Goal: Transaction & Acquisition: Purchase product/service

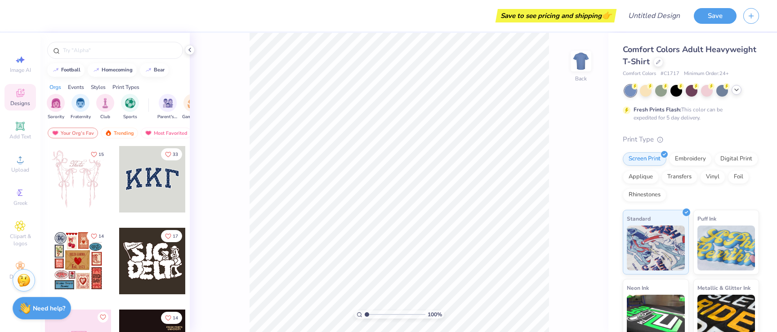
click at [736, 92] on icon at bounding box center [736, 89] width 7 height 7
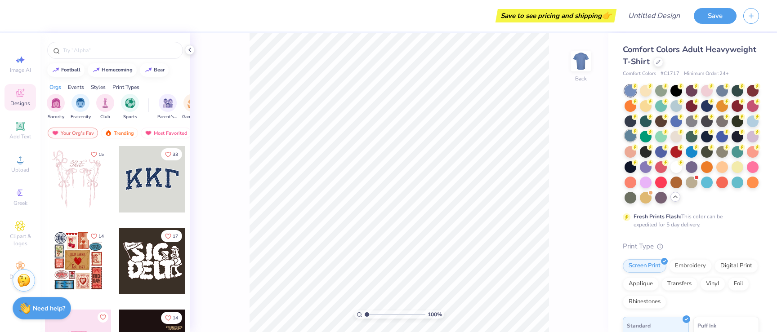
click at [630, 138] on div at bounding box center [631, 136] width 12 height 12
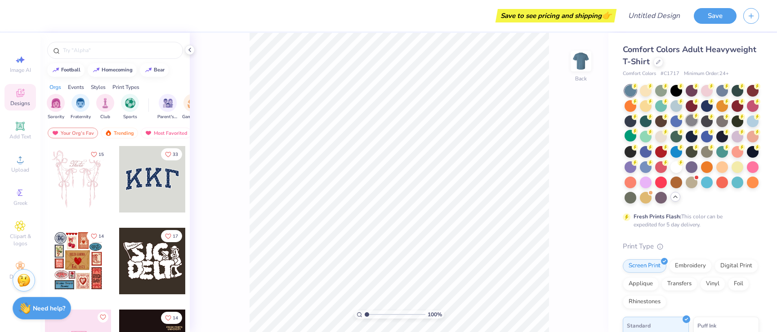
click at [693, 124] on div at bounding box center [692, 121] width 12 height 12
click at [631, 135] on div at bounding box center [631, 136] width 12 height 12
click at [676, 105] on div at bounding box center [676, 105] width 12 height 12
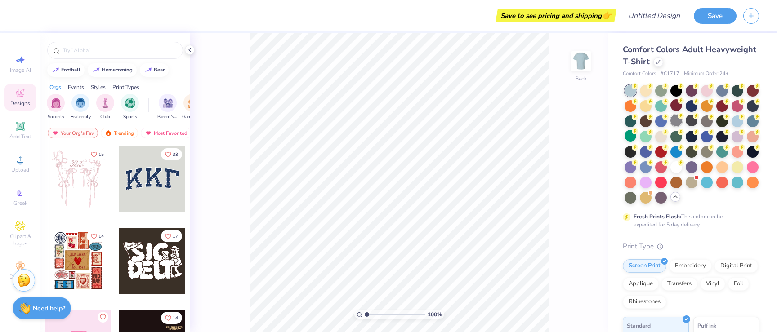
click at [678, 121] on div at bounding box center [676, 121] width 12 height 12
click at [630, 199] on div at bounding box center [631, 197] width 12 height 12
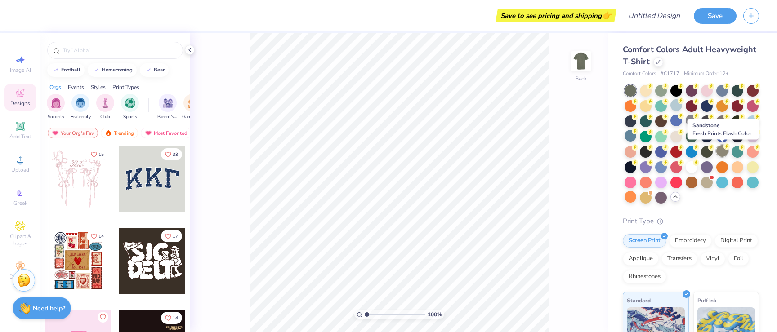
click at [718, 153] on div at bounding box center [722, 151] width 12 height 12
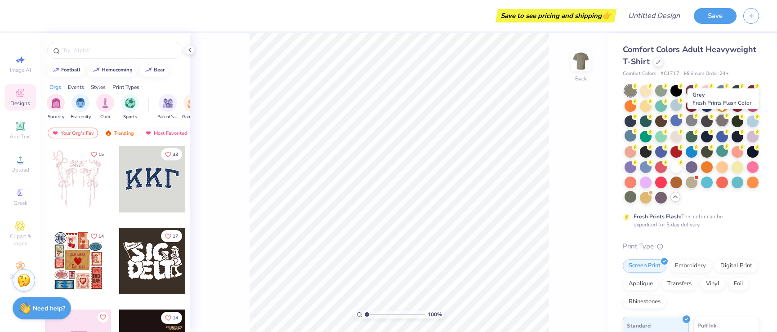
click at [722, 124] on div at bounding box center [722, 121] width 12 height 12
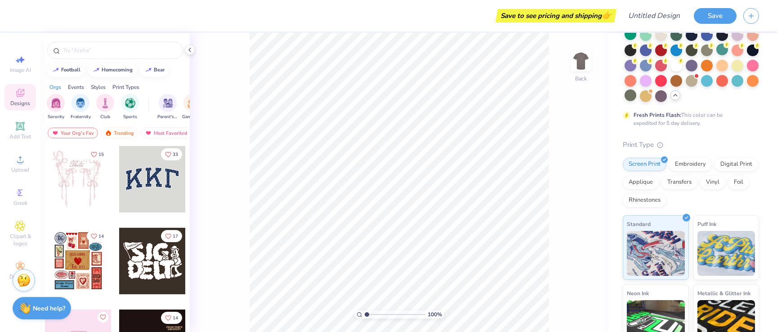
scroll to position [188, 0]
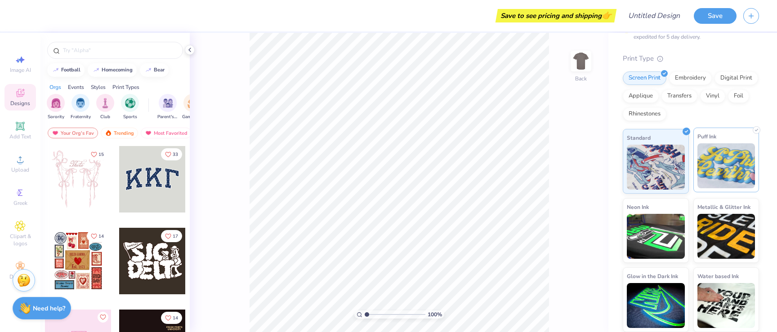
click at [714, 176] on img at bounding box center [726, 165] width 58 height 45
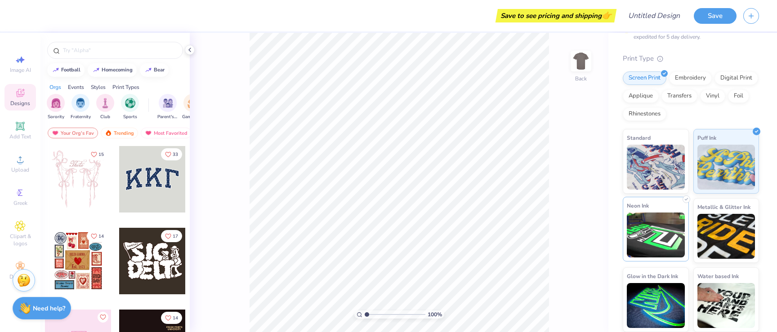
click at [667, 215] on img at bounding box center [656, 235] width 58 height 45
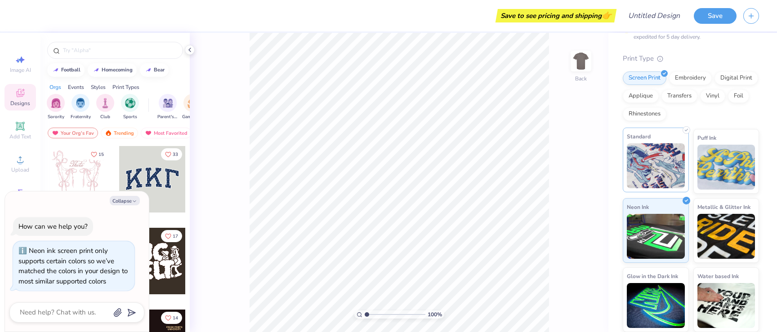
click at [667, 183] on img at bounding box center [656, 165] width 58 height 45
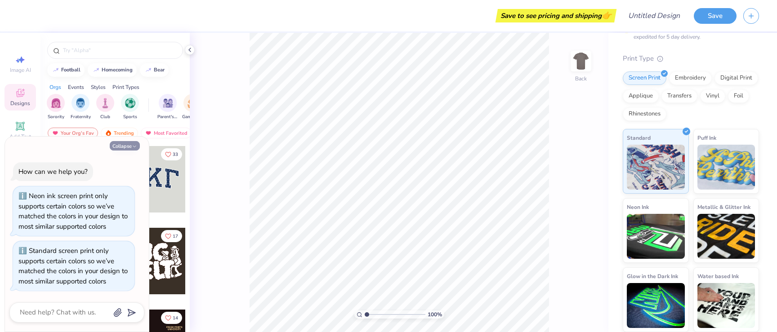
click at [130, 144] on button "Collapse" at bounding box center [125, 145] width 30 height 9
type textarea "x"
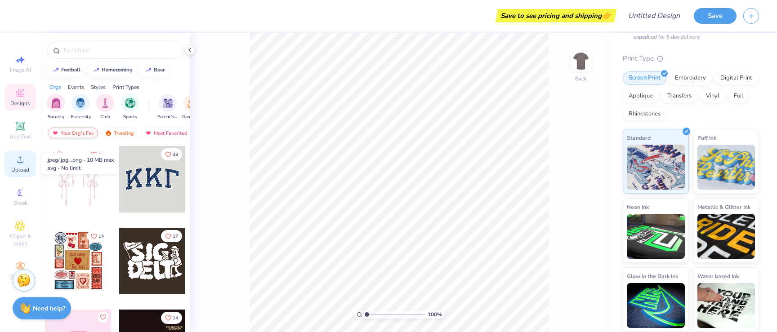
click at [27, 157] on div "Upload" at bounding box center [19, 164] width 31 height 27
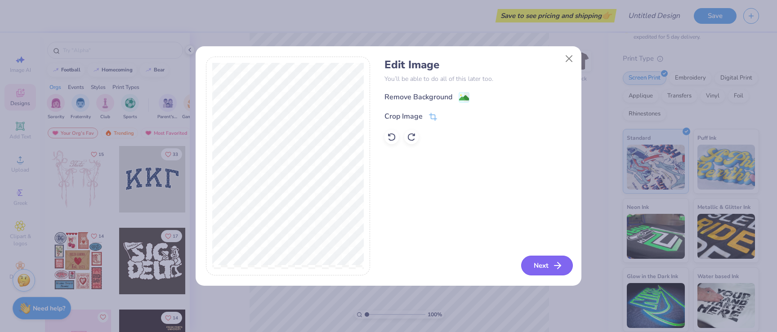
click at [540, 263] on button "Next" at bounding box center [547, 266] width 52 height 20
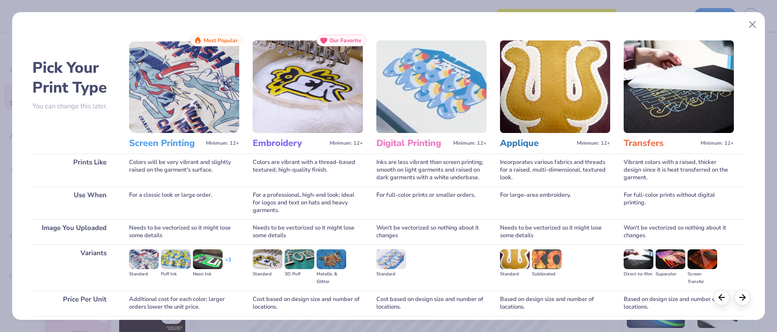
click at [420, 114] on img at bounding box center [431, 86] width 110 height 93
click at [377, 9] on div "Pick Your Print Type You can change this later. Prints Like Use When Image You …" at bounding box center [388, 166] width 777 height 332
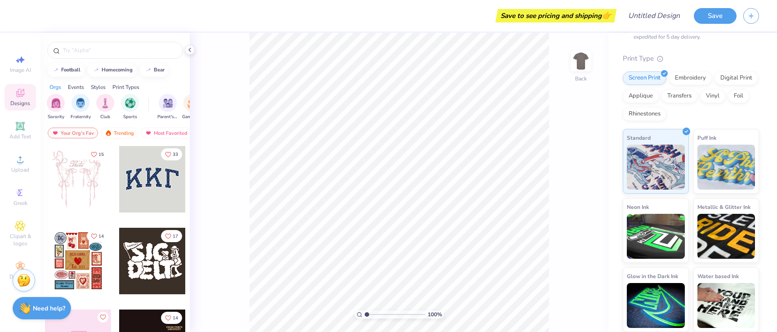
click at [15, 99] on div "Designs" at bounding box center [19, 97] width 31 height 27
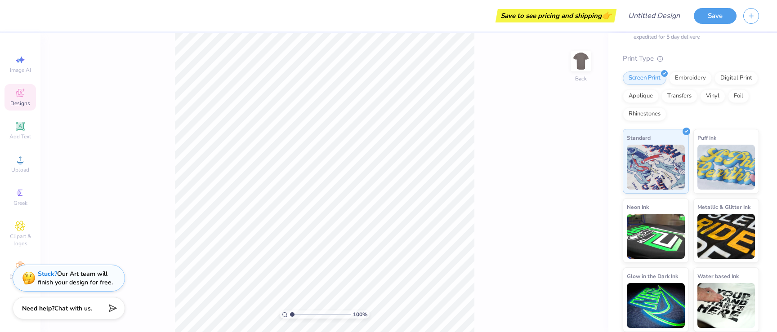
click at [20, 105] on span "Designs" at bounding box center [20, 103] width 20 height 7
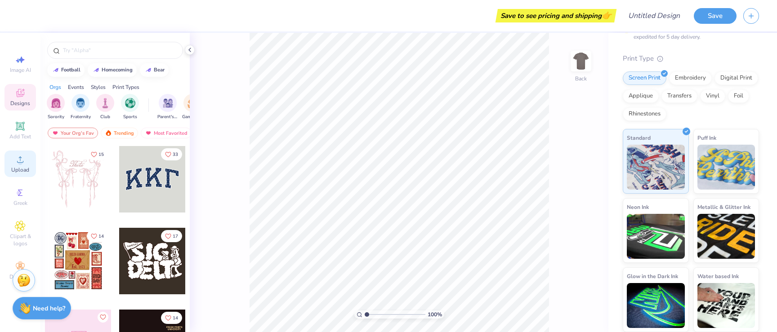
click at [23, 162] on icon at bounding box center [20, 159] width 11 height 11
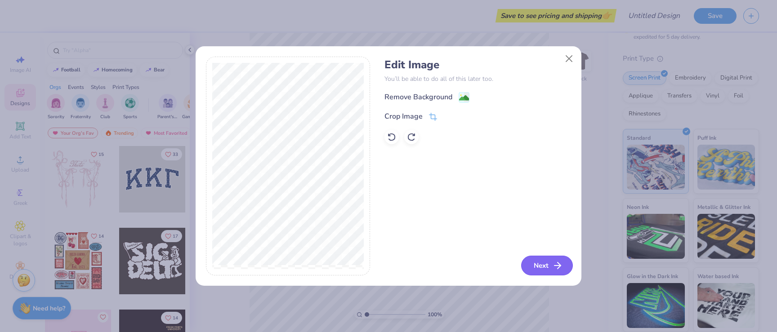
click at [542, 264] on button "Next" at bounding box center [547, 266] width 52 height 20
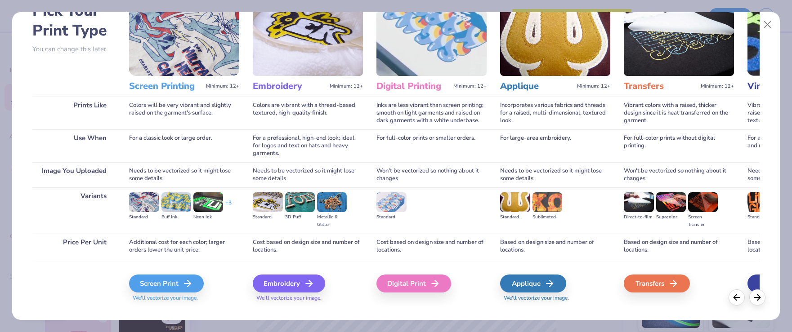
scroll to position [71, 0]
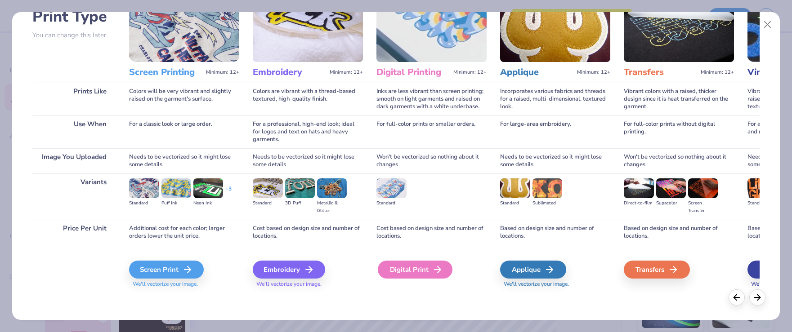
click at [424, 266] on div "Digital Print" at bounding box center [415, 270] width 75 height 18
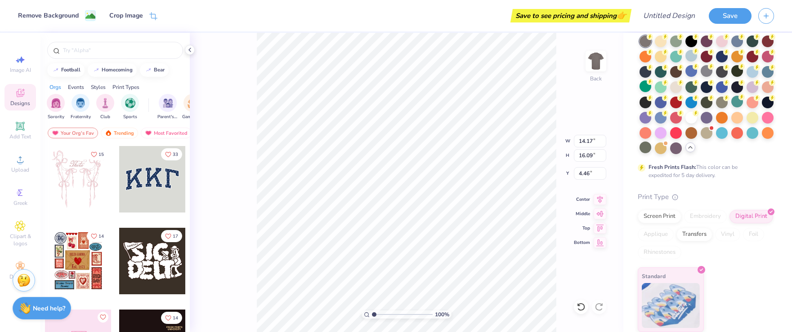
type input "2.10"
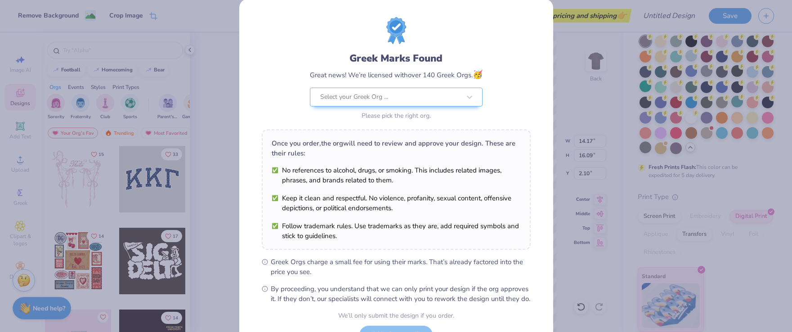
scroll to position [10, 0]
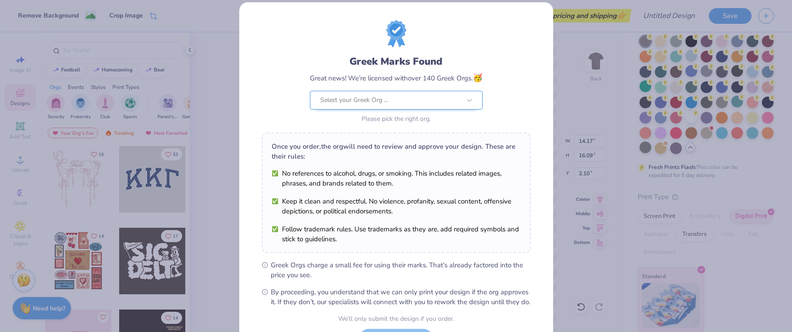
click at [423, 102] on div at bounding box center [390, 100] width 140 height 12
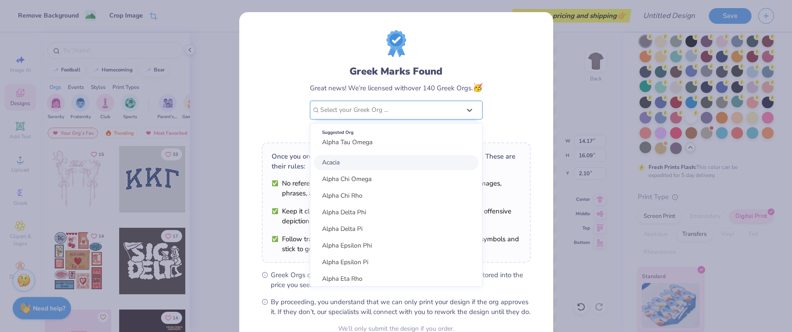
click at [402, 115] on div at bounding box center [390, 110] width 140 height 12
click at [339, 160] on span "Sigma Nu" at bounding box center [335, 162] width 27 height 9
type input "sigma Nu"
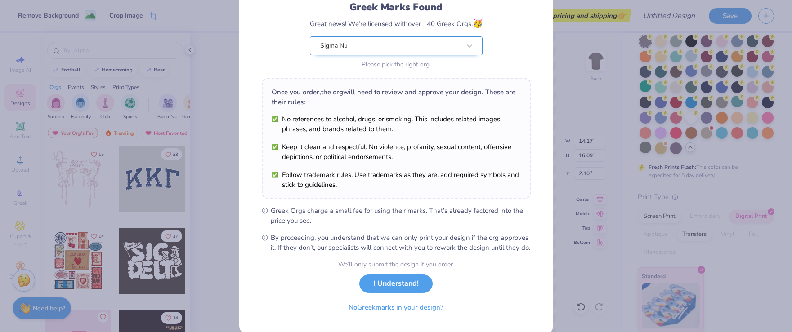
scroll to position [70, 0]
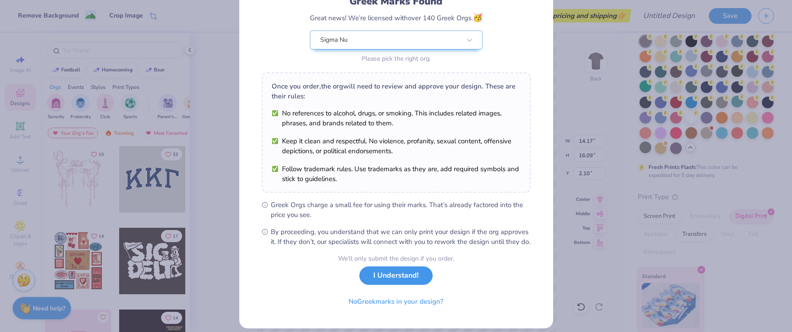
click at [396, 283] on button "I Understand!" at bounding box center [395, 276] width 73 height 18
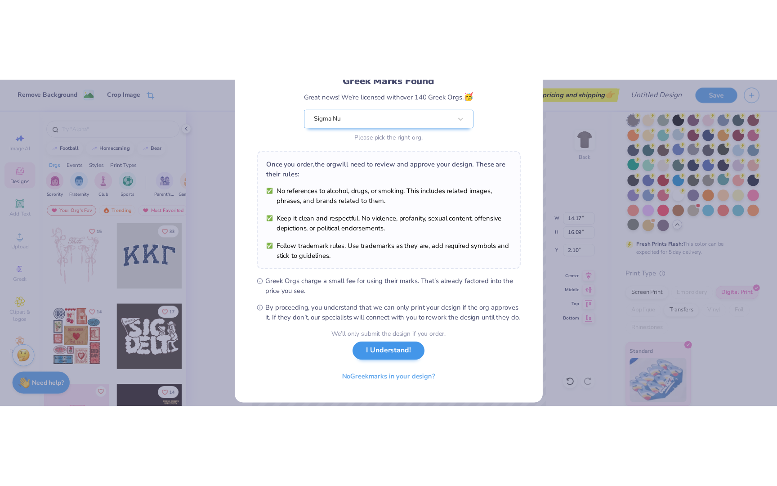
scroll to position [0, 0]
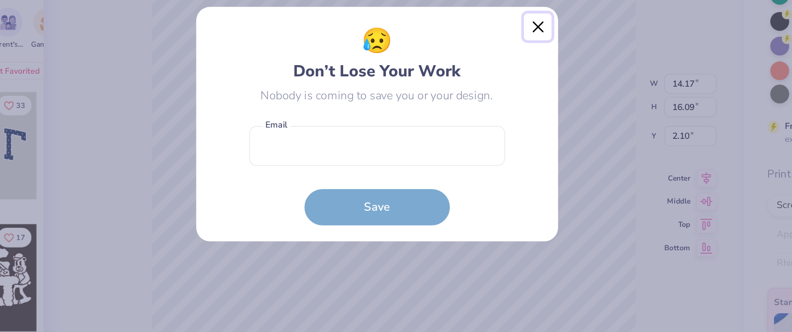
click at [494, 107] on button "Close" at bounding box center [495, 106] width 17 height 17
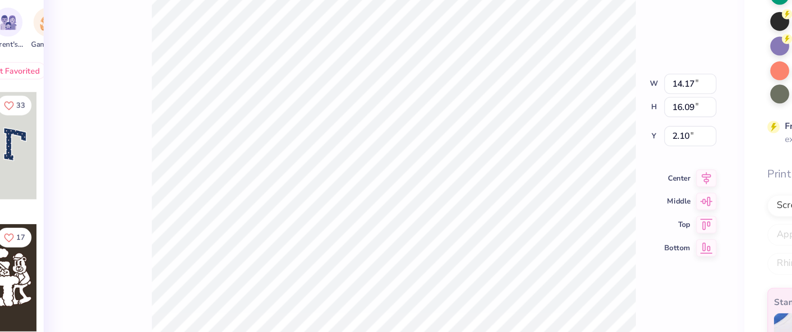
type input "2.11"
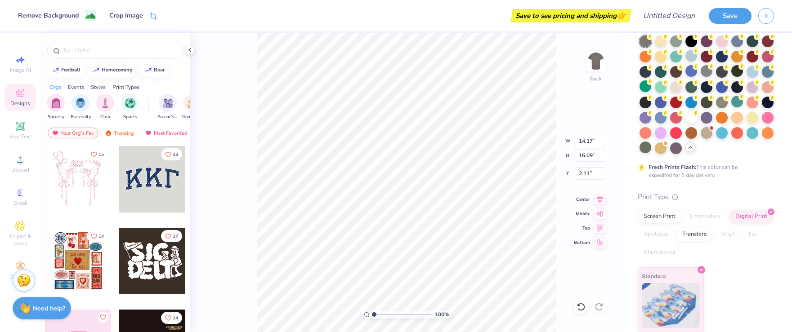
type input "2.12"
type input "11.51"
type input "13.06"
type input "4.39"
type input "12.06"
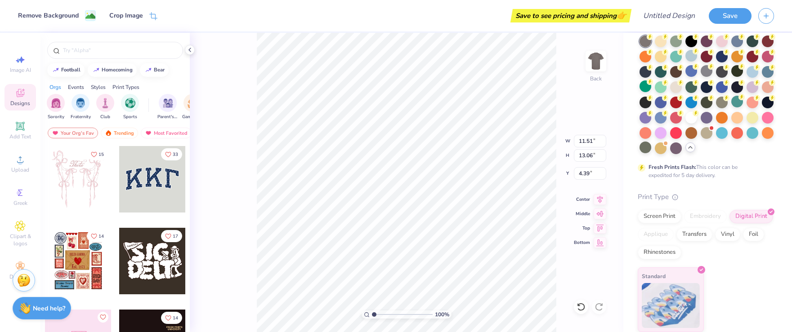
type input "13.69"
type input "12.49"
type input "14.18"
type input "3.00"
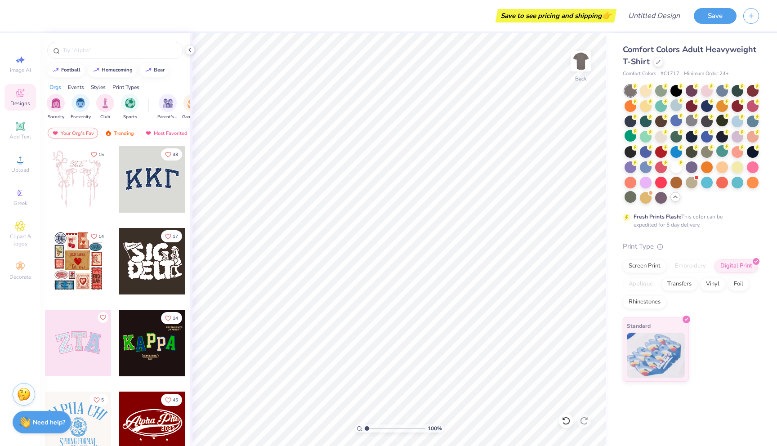
type input "1.43"
type textarea "x"
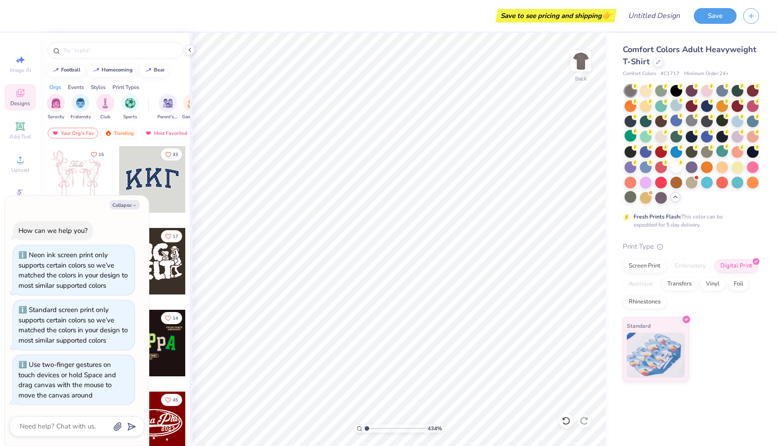
type input "1"
drag, startPoint x: 366, startPoint y: 429, endPoint x: 342, endPoint y: 422, distance: 25.6
click at [365, 332] on input "range" at bounding box center [395, 429] width 61 height 8
click at [586, 67] on img at bounding box center [581, 61] width 36 height 36
click at [586, 67] on img at bounding box center [581, 61] width 18 height 18
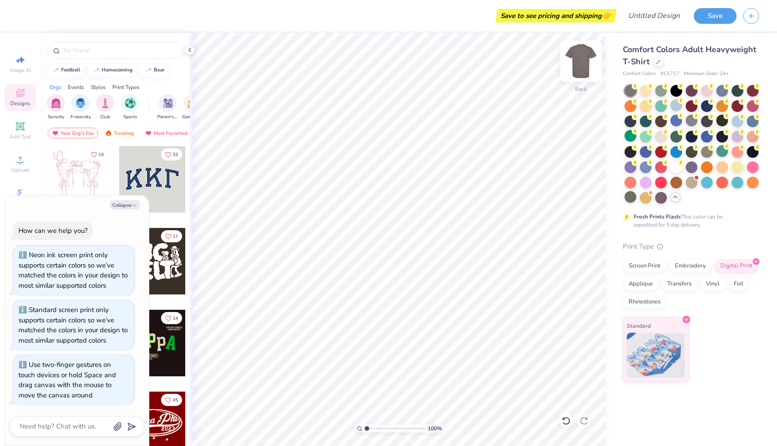
click at [582, 63] on img at bounding box center [581, 61] width 36 height 36
type textarea "x"
type input "5.96"
type textarea "x"
type input "4.83"
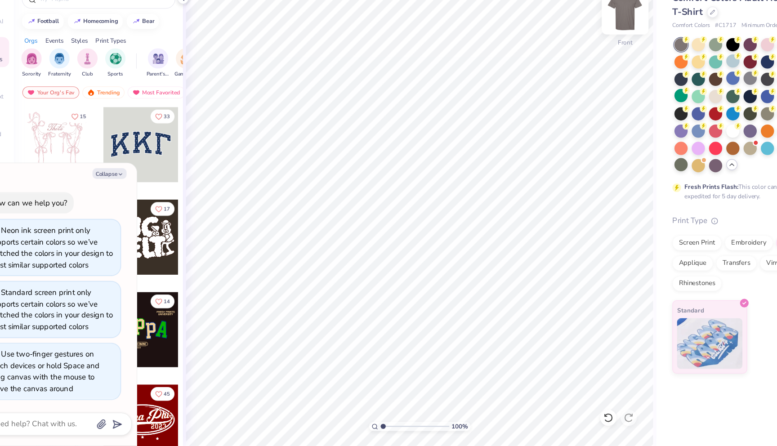
type textarea "x"
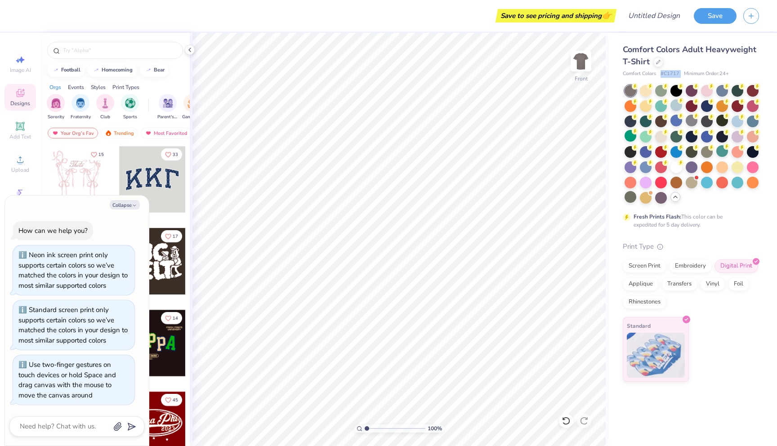
drag, startPoint x: 661, startPoint y: 73, endPoint x: 683, endPoint y: 73, distance: 21.1
type textarea "#C1717"
click at [683, 73] on div "Comfort Colors # C1717 Minimum Order: 24 +" at bounding box center [691, 74] width 136 height 8
copy span "# C1717"
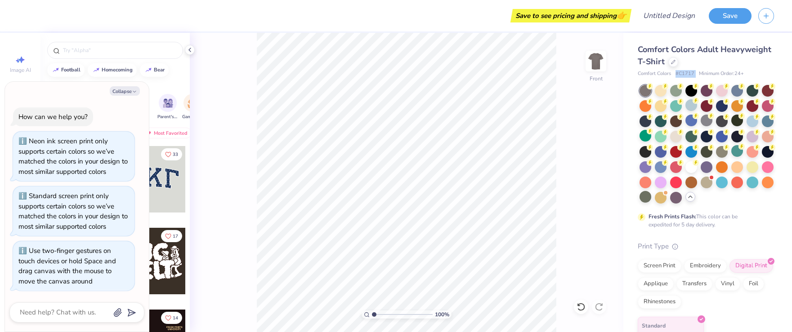
click at [680, 75] on span "# C1717" at bounding box center [684, 74] width 19 height 8
drag, startPoint x: 676, startPoint y: 75, endPoint x: 693, endPoint y: 75, distance: 17.5
click at [693, 75] on span "# C1717" at bounding box center [684, 74] width 19 height 8
copy span "# C1717"
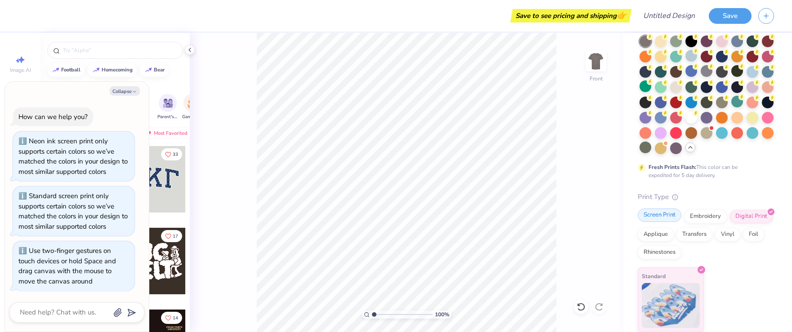
click at [675, 217] on div "Screen Print" at bounding box center [660, 215] width 44 height 13
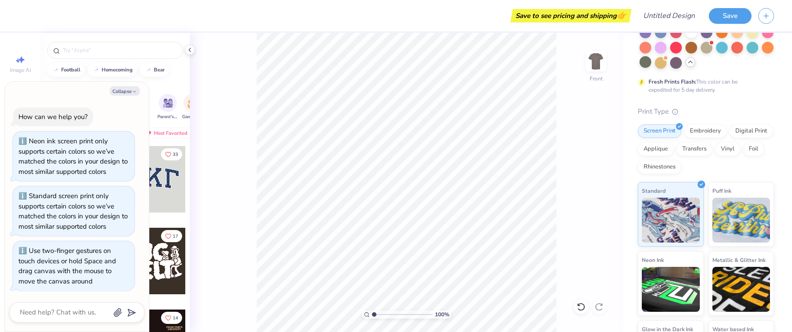
scroll to position [188, 0]
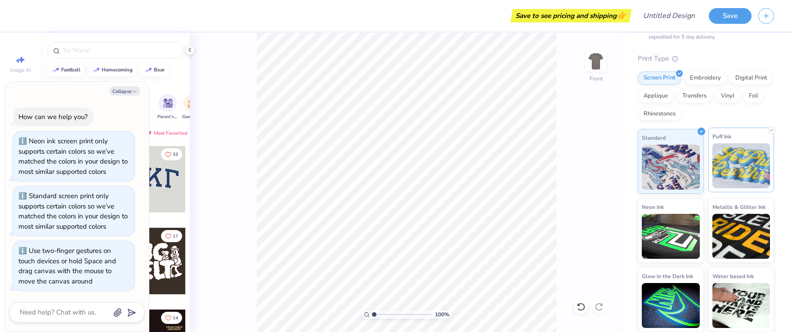
click at [735, 161] on img at bounding box center [741, 165] width 58 height 45
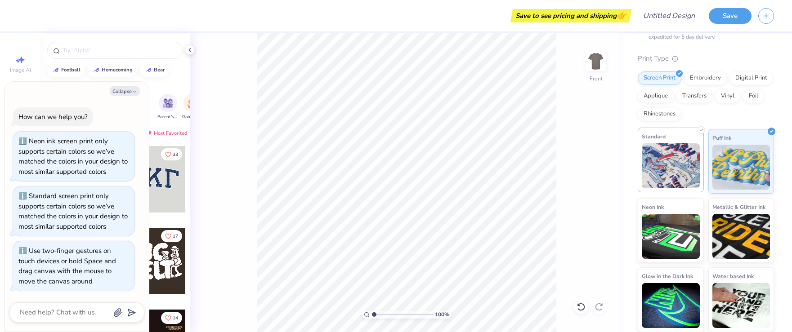
click at [693, 156] on img at bounding box center [671, 165] width 58 height 45
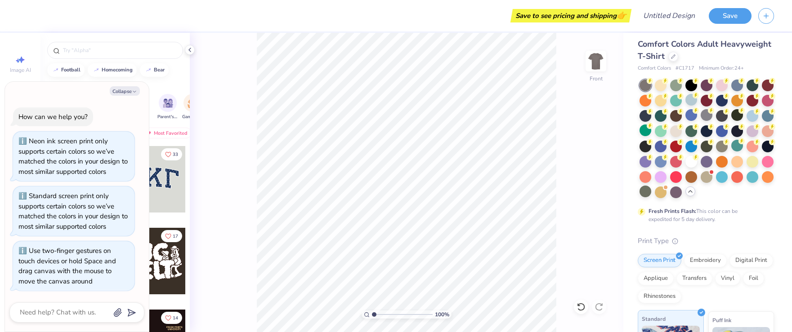
scroll to position [0, 0]
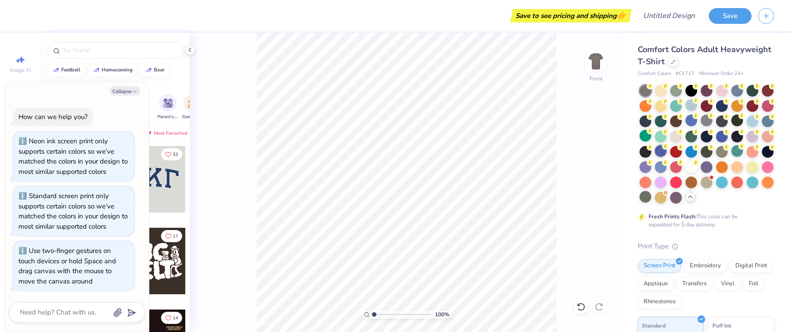
click at [663, 154] on div at bounding box center [661, 151] width 12 height 12
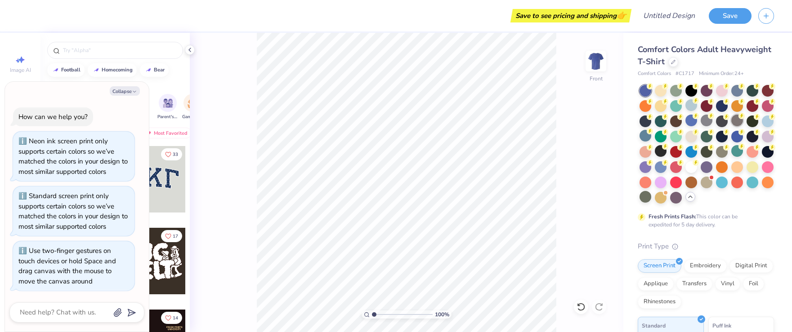
click at [736, 122] on div at bounding box center [737, 121] width 12 height 12
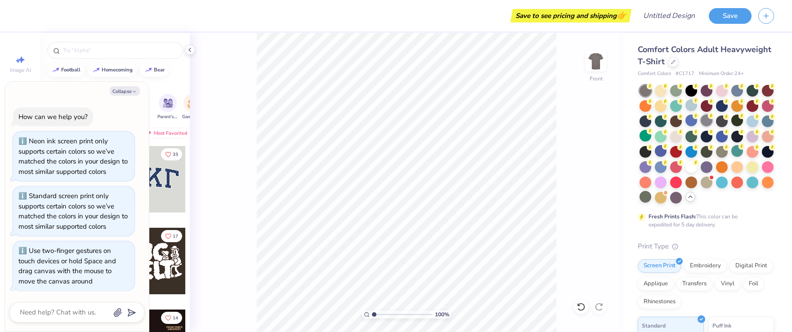
click at [707, 124] on div at bounding box center [707, 121] width 12 height 12
click at [734, 122] on div at bounding box center [737, 121] width 12 height 12
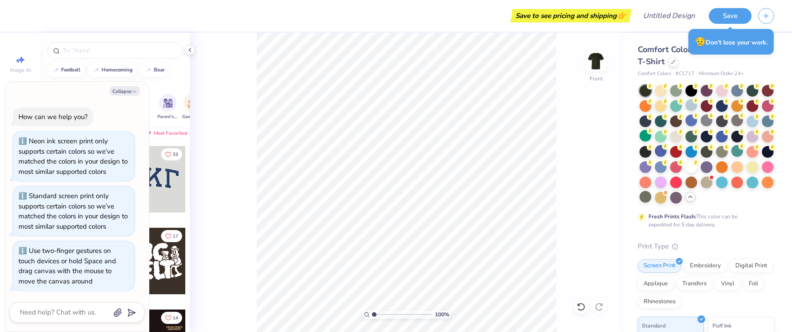
click at [680, 72] on span "# C1717" at bounding box center [684, 74] width 19 height 8
click at [235, 141] on div "100 % Front" at bounding box center [407, 182] width 434 height 299
click at [709, 152] on div at bounding box center [707, 151] width 12 height 12
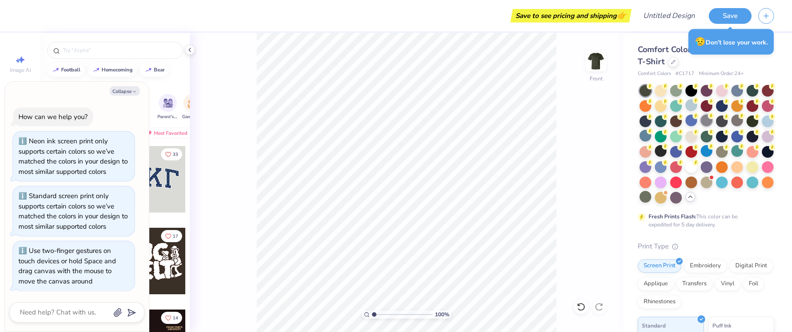
click at [705, 121] on div at bounding box center [707, 121] width 12 height 12
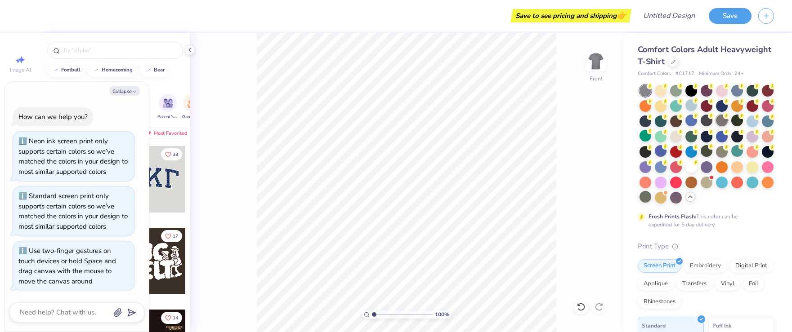
click at [720, 121] on div at bounding box center [722, 121] width 12 height 12
click at [644, 194] on div at bounding box center [645, 197] width 12 height 12
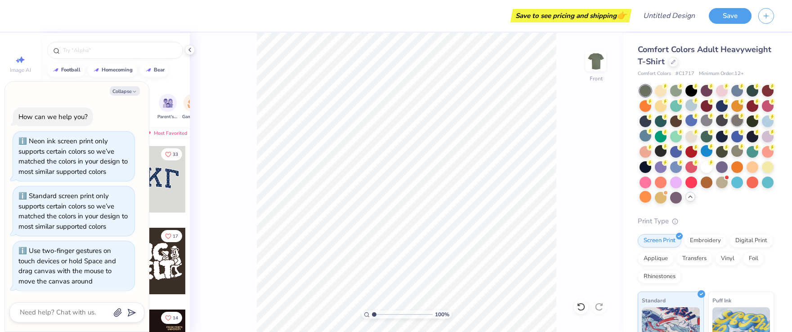
click at [737, 120] on div at bounding box center [737, 121] width 12 height 12
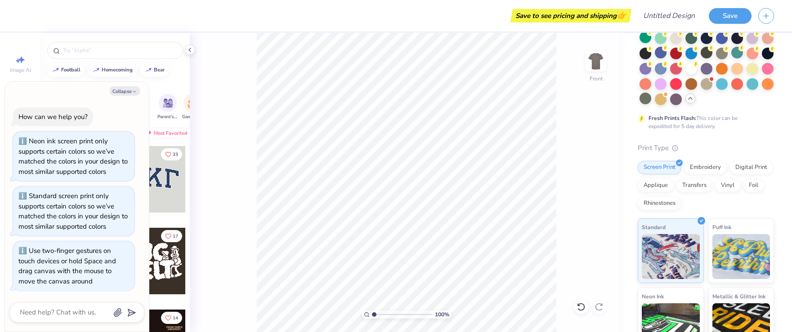
scroll to position [102, 0]
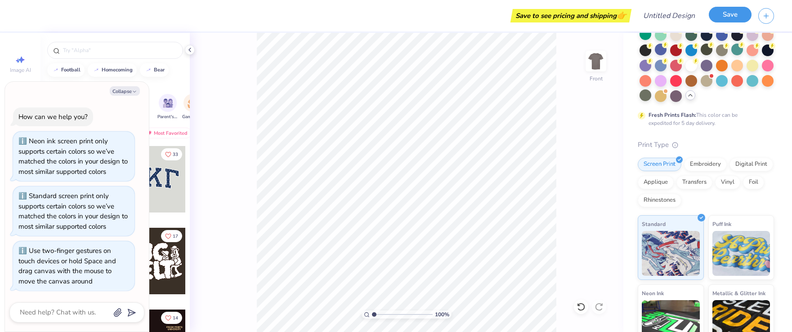
click at [715, 13] on button "Save" at bounding box center [730, 15] width 43 height 16
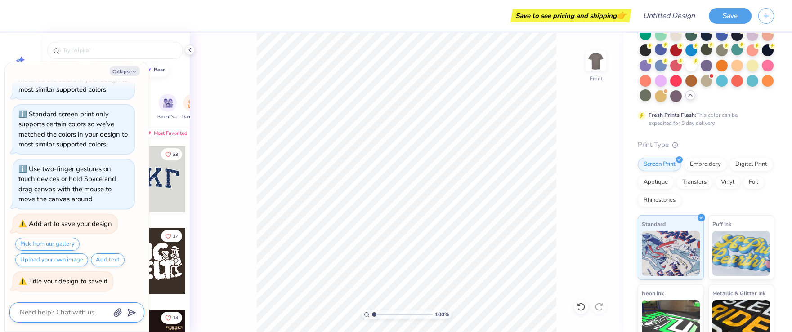
scroll to position [0, 0]
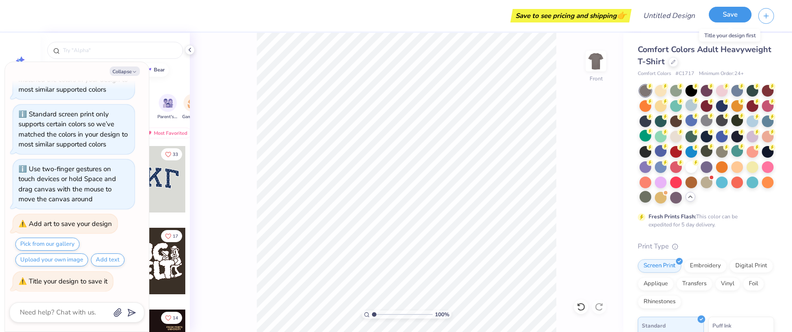
click at [724, 18] on button "Save" at bounding box center [730, 15] width 43 height 16
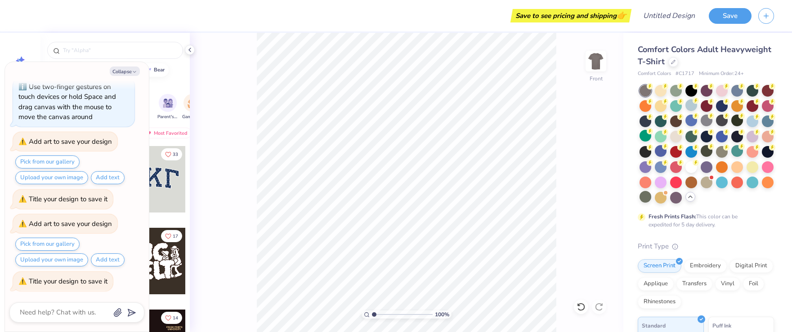
click at [688, 76] on span "# C1717" at bounding box center [684, 74] width 19 height 8
click at [595, 66] on img at bounding box center [596, 61] width 36 height 36
click at [595, 66] on img at bounding box center [596, 61] width 18 height 18
click at [191, 50] on icon at bounding box center [189, 49] width 7 height 7
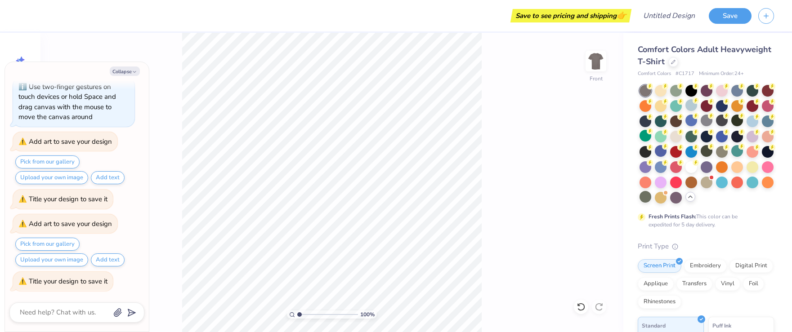
click at [123, 243] on div "Pick from our gallery Upload your own image Add text" at bounding box center [73, 252] width 121 height 29
click at [23, 36] on div "Image AI Designs Add Text Upload Greek Clipart & logos Decorate" at bounding box center [20, 182] width 40 height 299
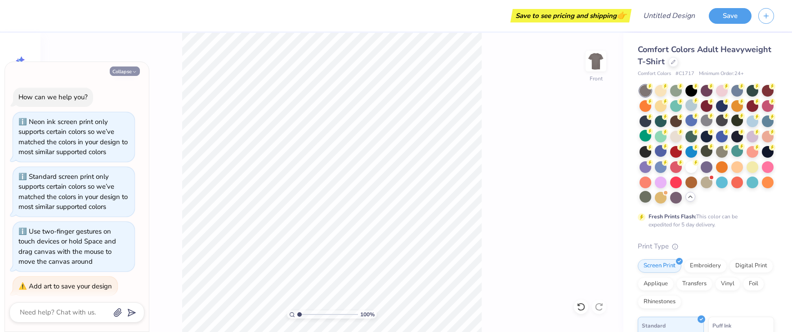
click at [123, 72] on button "Collapse" at bounding box center [125, 71] width 30 height 9
type textarea "x"
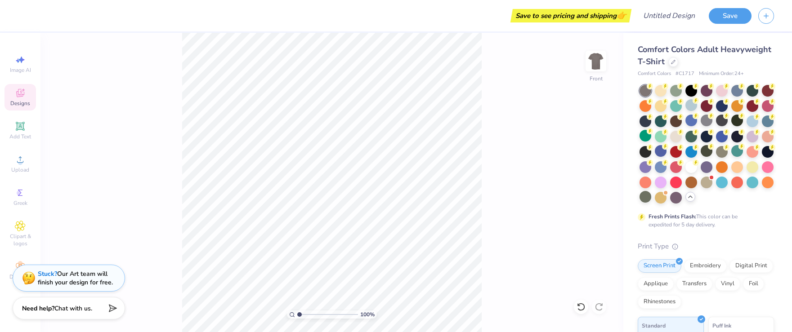
click at [24, 93] on icon at bounding box center [20, 93] width 8 height 8
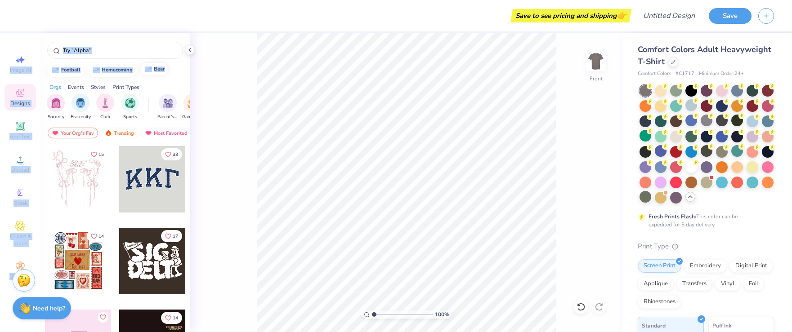
drag, startPoint x: 1, startPoint y: 62, endPoint x: 166, endPoint y: 67, distance: 165.6
click at [166, 67] on div "Save to see pricing and shipping 👉 Design Title Save Image AI Designs Add Text …" at bounding box center [396, 166] width 792 height 332
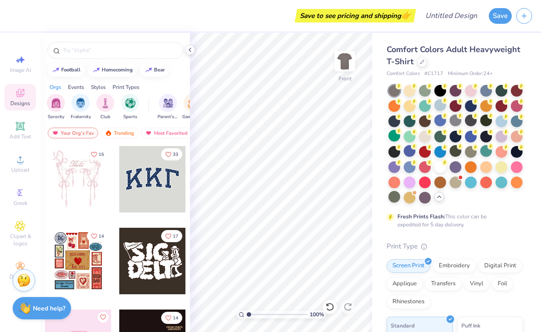
click at [537, 240] on div "Comfort Colors Adult Heavyweight T-Shirt Comfort Colors # C1717 Minimum Order: …" at bounding box center [456, 276] width 169 height 487
click at [24, 130] on icon at bounding box center [20, 126] width 11 height 11
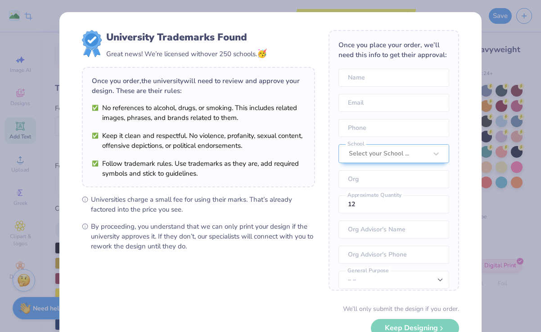
scroll to position [33, 0]
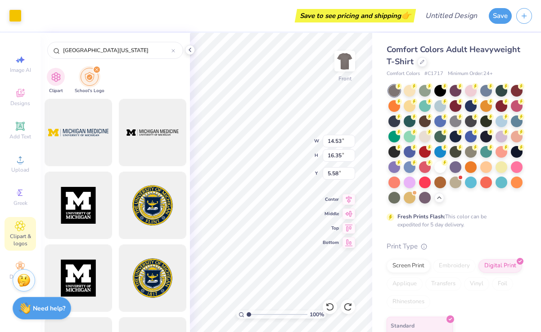
type input "2.94"
type input "2.07"
type input "14.95"
